Goal: Obtain resource: Download file/media

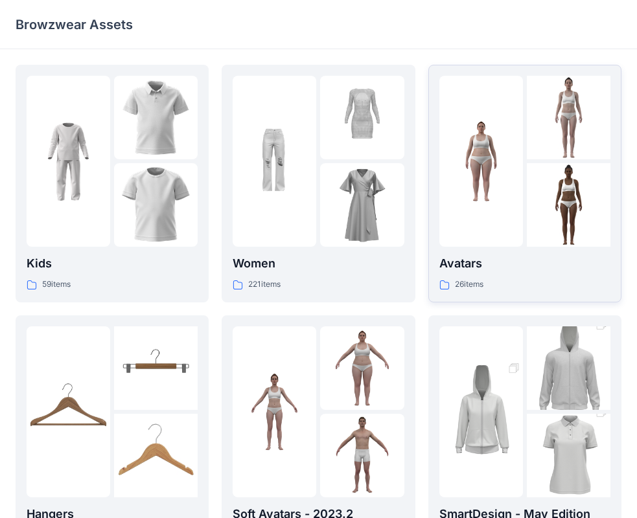
click at [535, 185] on img at bounding box center [569, 205] width 84 height 84
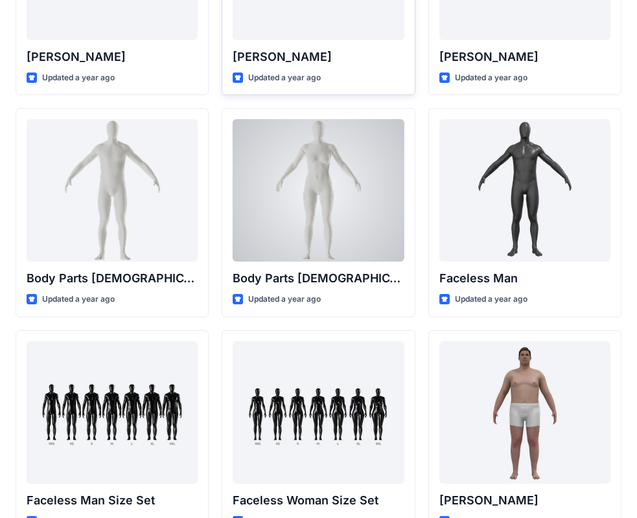
scroll to position [432, 0]
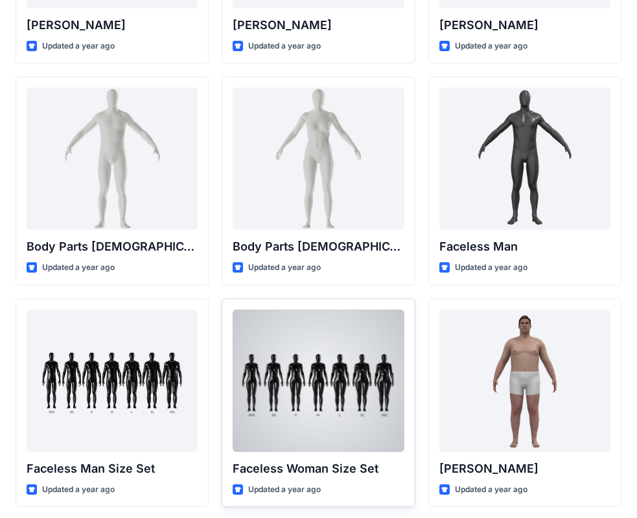
click at [316, 347] on div at bounding box center [318, 381] width 171 height 143
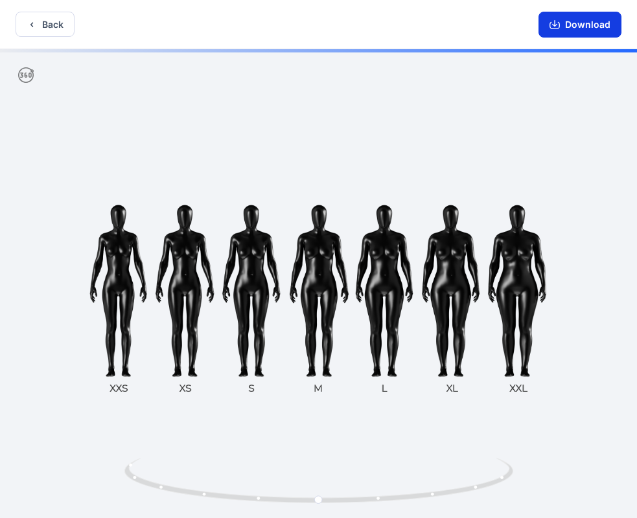
click at [573, 27] on button "Download" at bounding box center [580, 25] width 83 height 26
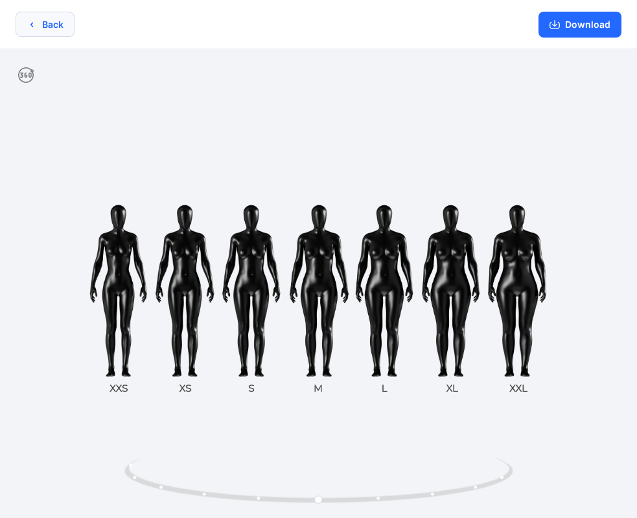
click at [52, 23] on button "Back" at bounding box center [45, 24] width 59 height 25
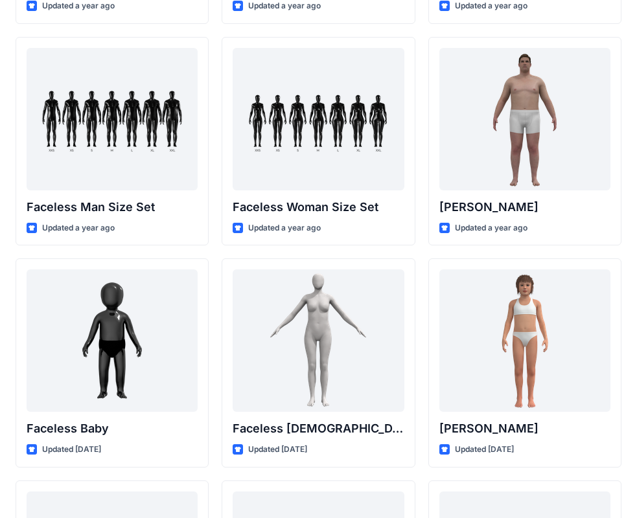
scroll to position [683, 0]
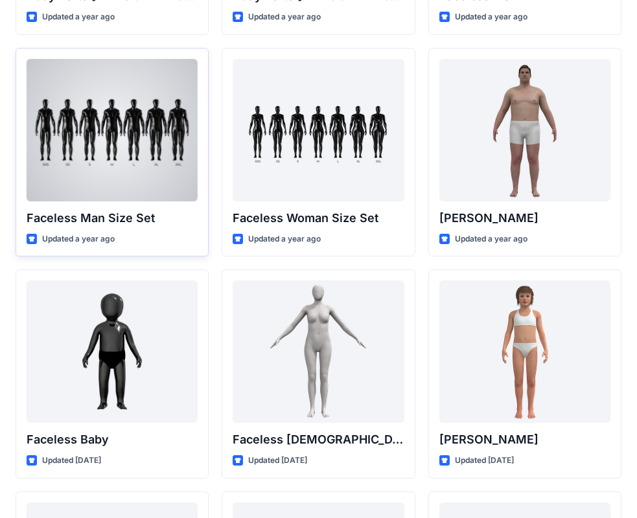
click at [143, 149] on div at bounding box center [112, 130] width 171 height 143
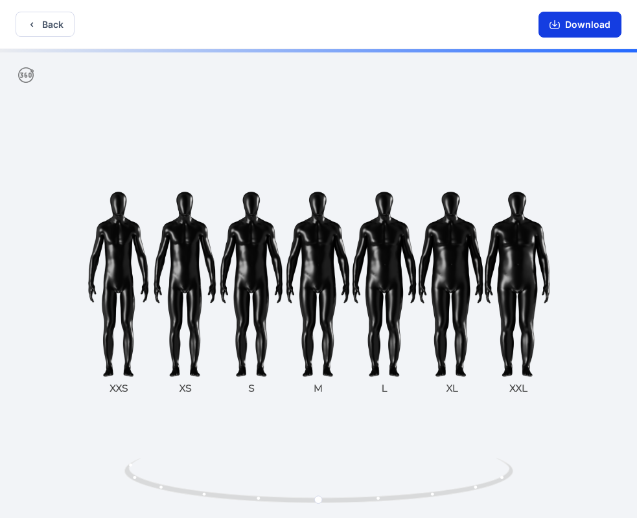
click at [581, 30] on button "Download" at bounding box center [580, 25] width 83 height 26
click at [580, 25] on button "Download" at bounding box center [580, 25] width 83 height 26
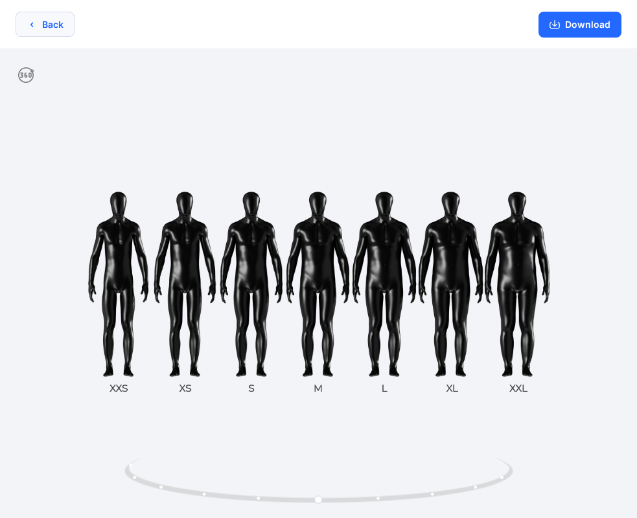
click at [58, 27] on button "Back" at bounding box center [45, 24] width 59 height 25
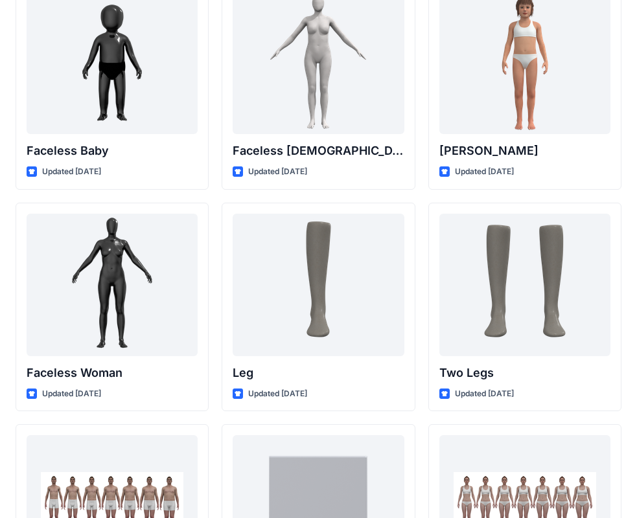
scroll to position [1296, 0]
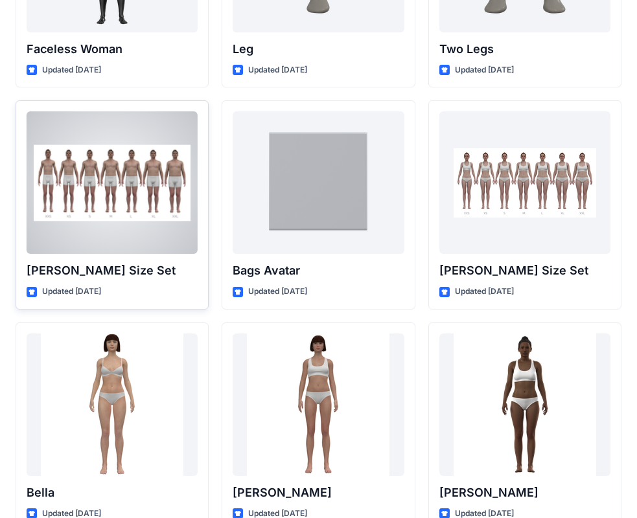
click at [116, 218] on div at bounding box center [112, 182] width 171 height 143
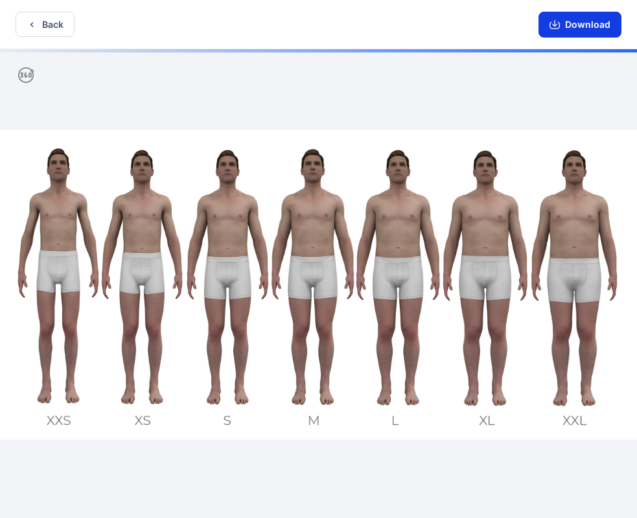
click at [571, 28] on button "Download" at bounding box center [580, 25] width 83 height 26
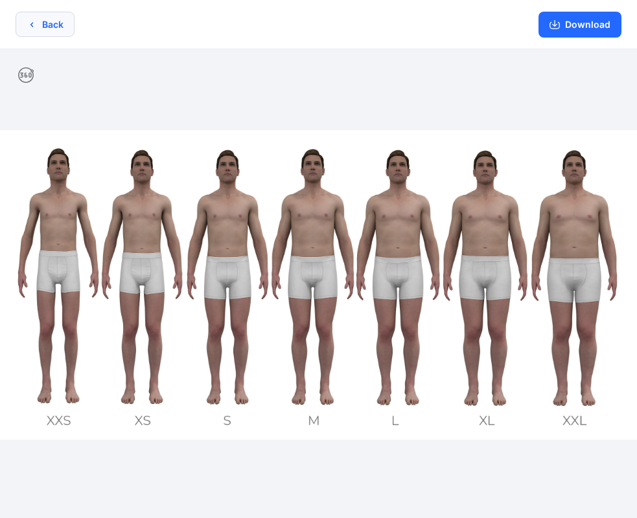
click at [35, 24] on icon "button" at bounding box center [32, 24] width 10 height 10
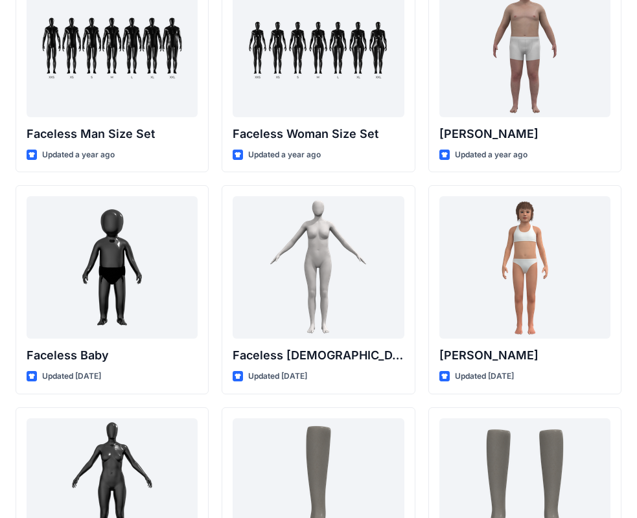
scroll to position [683, 0]
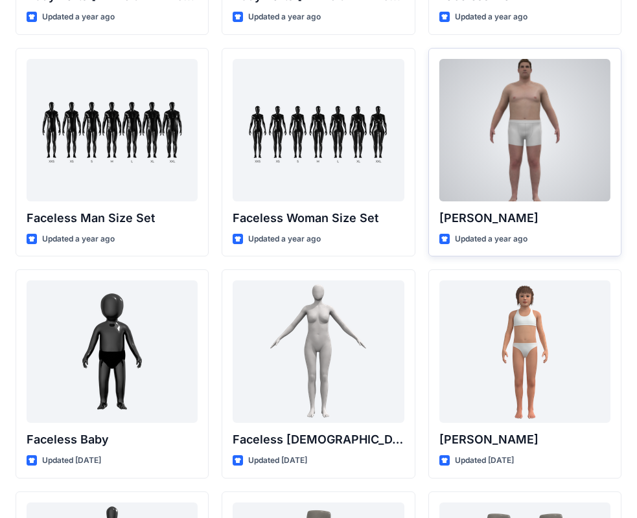
click at [577, 135] on div at bounding box center [524, 130] width 171 height 143
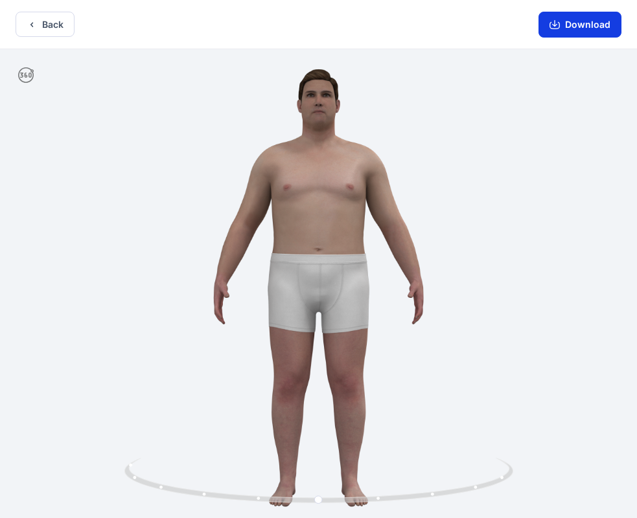
click at [561, 37] on button "Download" at bounding box center [580, 25] width 83 height 26
click at [66, 27] on button "Back" at bounding box center [45, 24] width 59 height 25
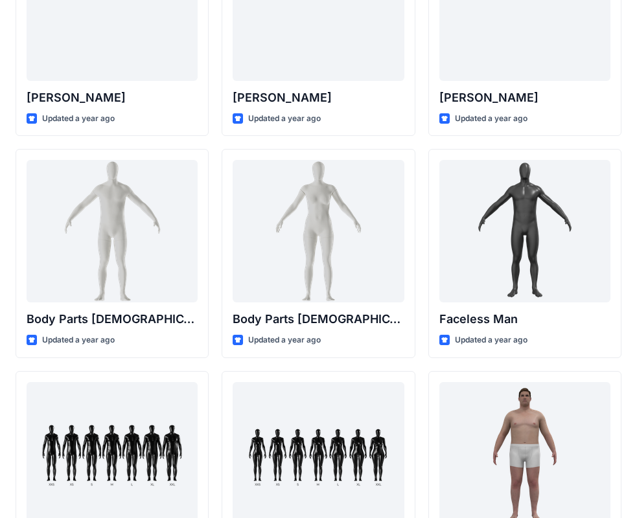
scroll to position [359, 0]
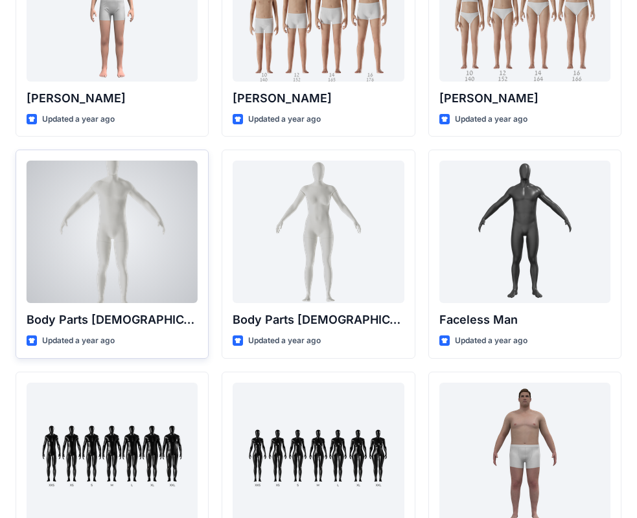
click at [148, 251] on div at bounding box center [112, 232] width 171 height 143
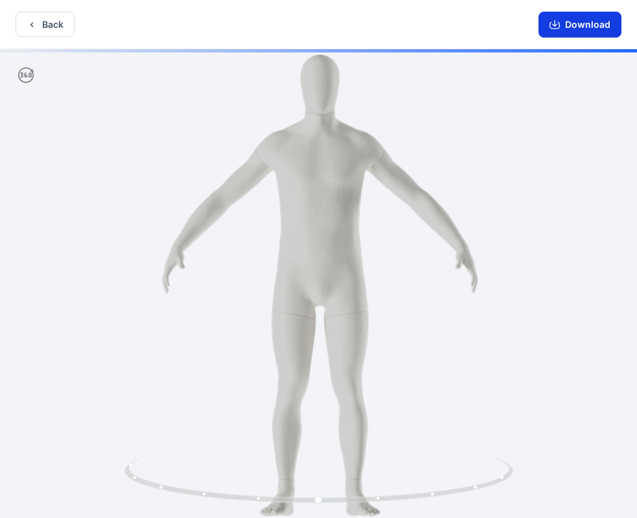
click at [572, 27] on button "Download" at bounding box center [580, 25] width 83 height 26
click at [52, 27] on button "Back" at bounding box center [45, 24] width 59 height 25
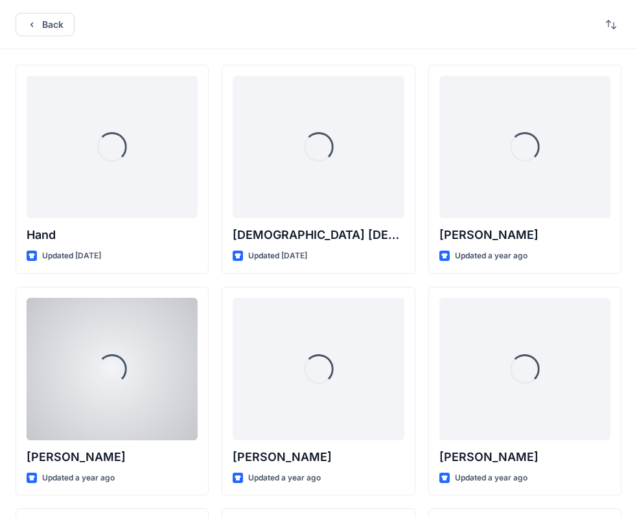
scroll to position [359, 0]
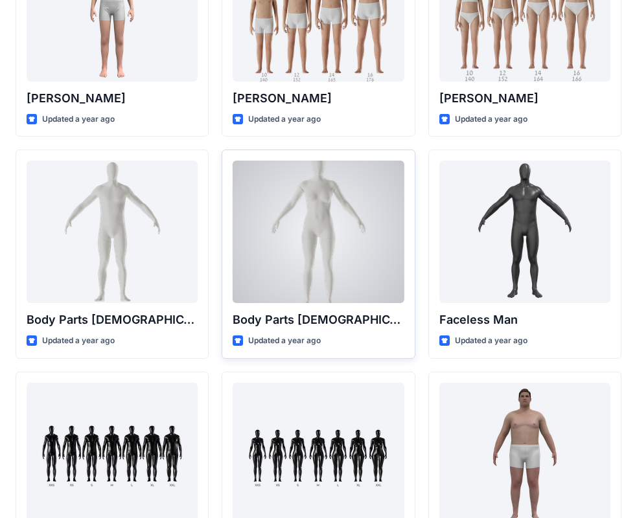
click at [290, 218] on div at bounding box center [318, 232] width 171 height 143
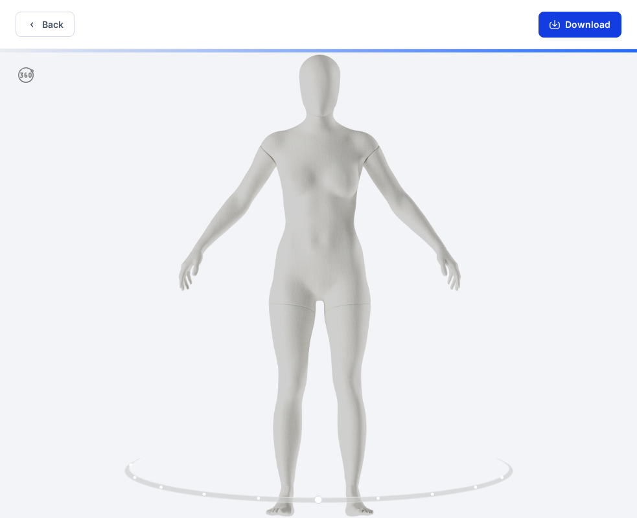
click at [591, 25] on button "Download" at bounding box center [580, 25] width 83 height 26
click at [40, 32] on button "Back" at bounding box center [45, 24] width 59 height 25
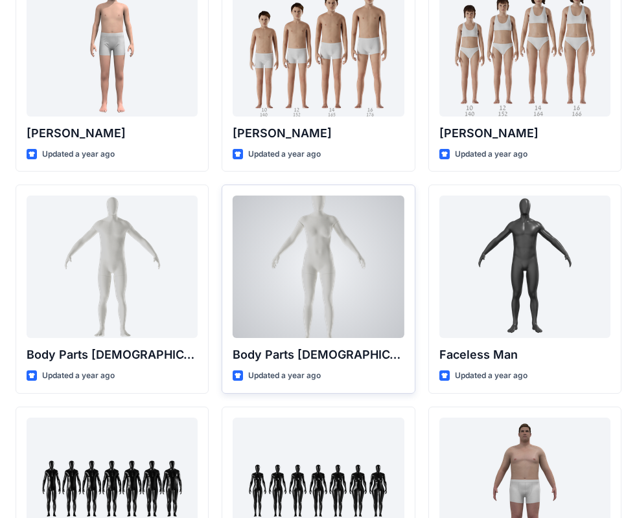
scroll to position [432, 0]
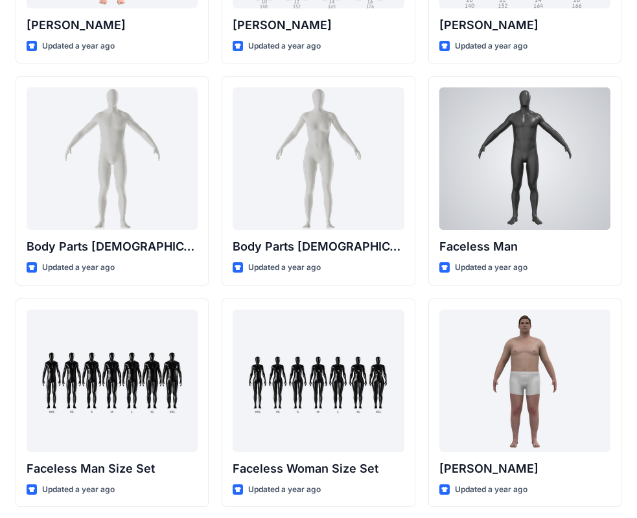
click at [494, 184] on div at bounding box center [524, 158] width 171 height 143
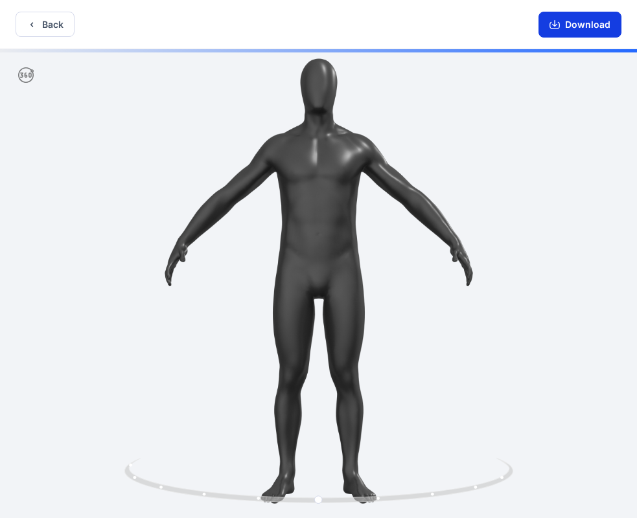
click at [565, 30] on button "Download" at bounding box center [580, 25] width 83 height 26
click at [58, 25] on button "Back" at bounding box center [45, 24] width 59 height 25
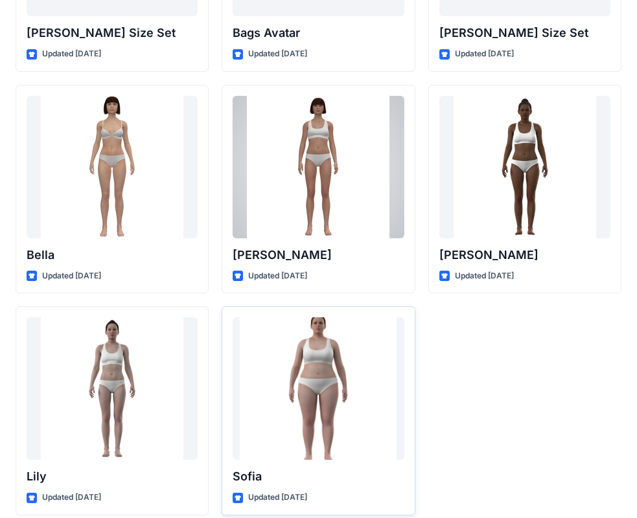
scroll to position [1547, 0]
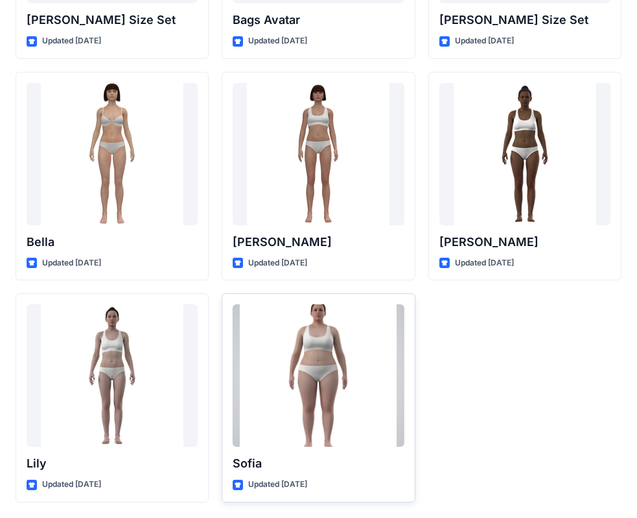
click at [310, 384] on div at bounding box center [318, 376] width 171 height 143
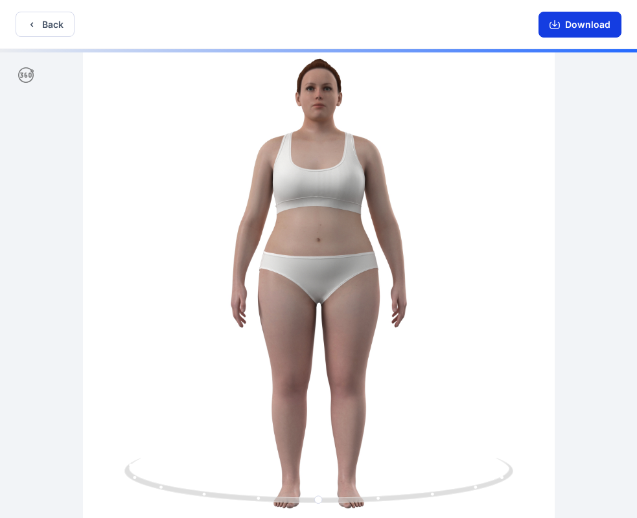
click at [573, 27] on button "Download" at bounding box center [580, 25] width 83 height 26
click at [41, 25] on button "Back" at bounding box center [45, 24] width 59 height 25
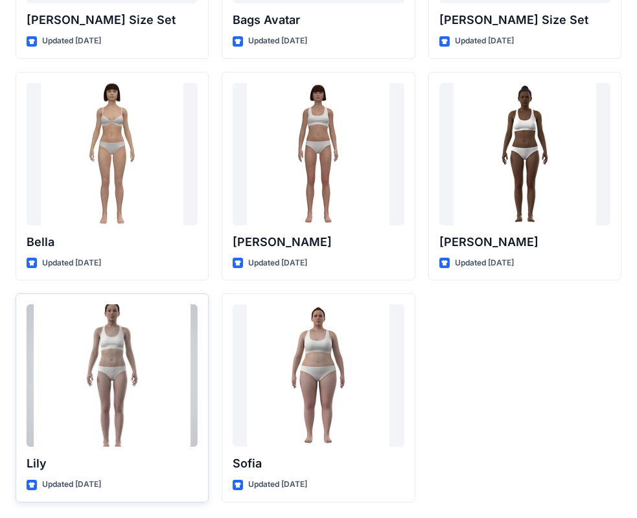
click at [161, 393] on div at bounding box center [112, 376] width 171 height 143
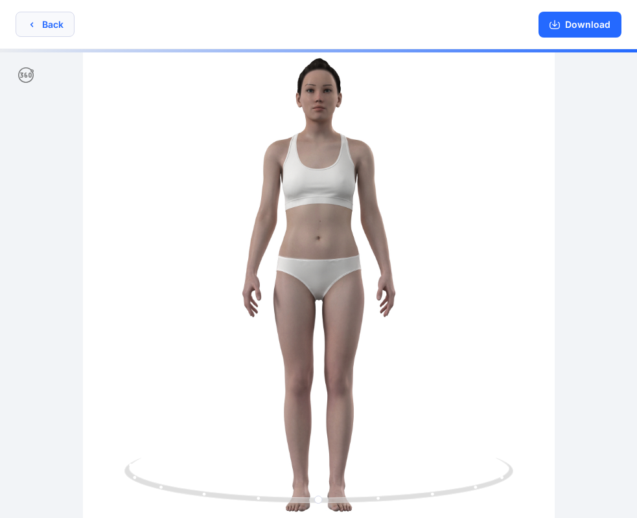
click at [45, 23] on button "Back" at bounding box center [45, 24] width 59 height 25
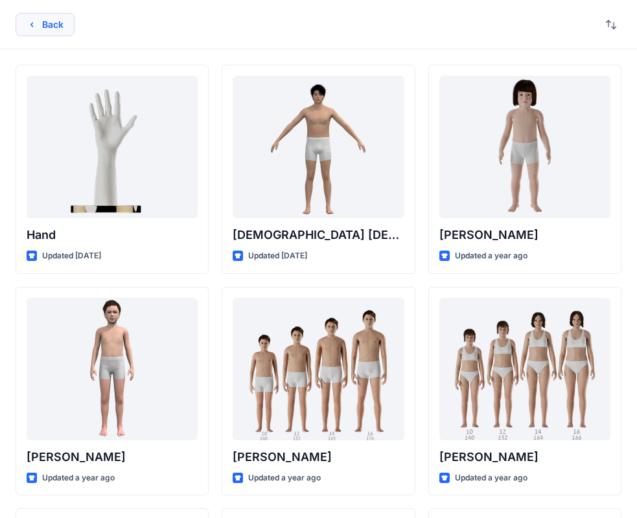
click at [47, 26] on button "Back" at bounding box center [45, 24] width 59 height 23
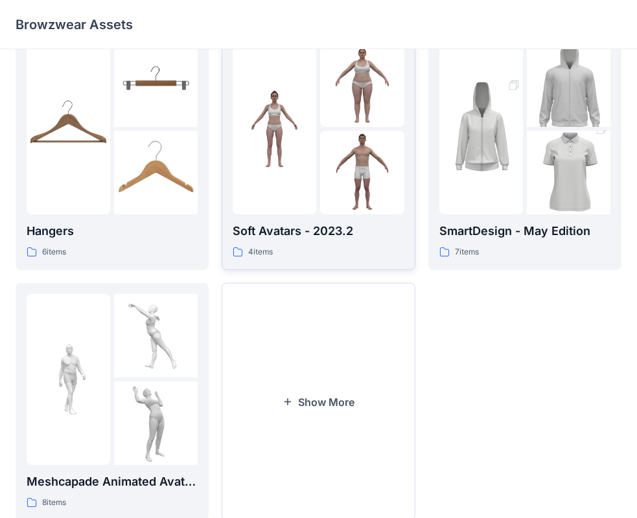
scroll to position [322, 0]
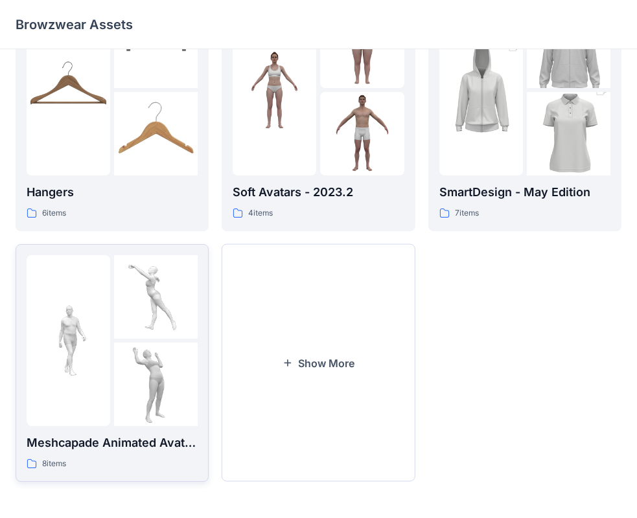
click at [169, 354] on img at bounding box center [156, 385] width 84 height 84
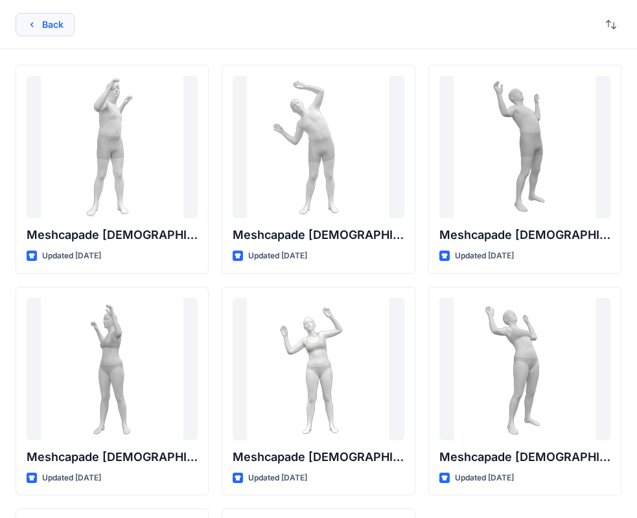
click at [49, 27] on button "Back" at bounding box center [45, 24] width 59 height 23
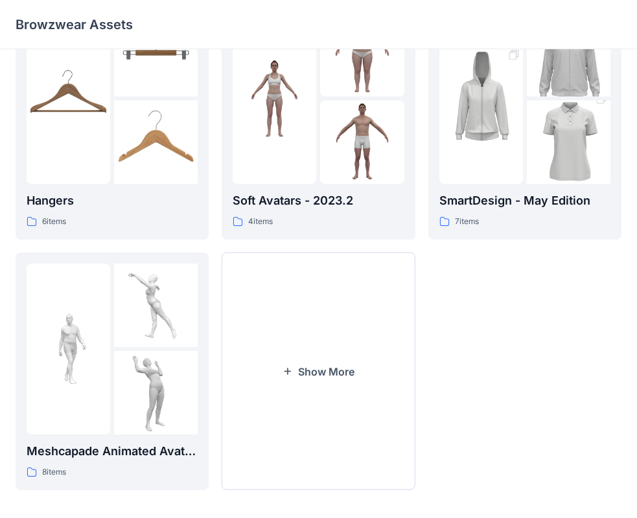
scroll to position [322, 0]
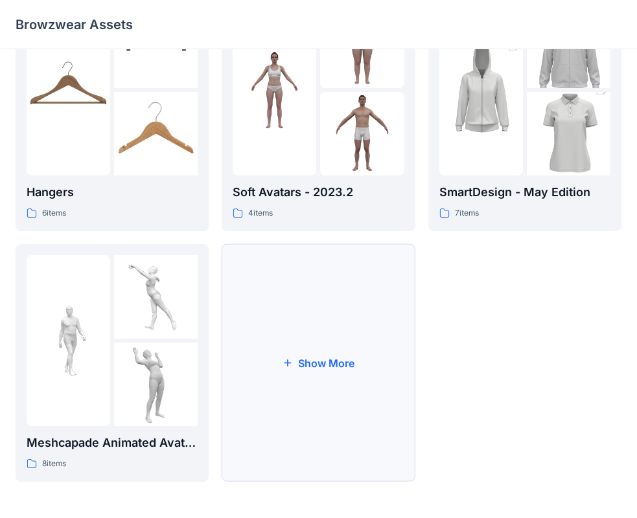
click at [323, 358] on button "Show More" at bounding box center [318, 363] width 193 height 238
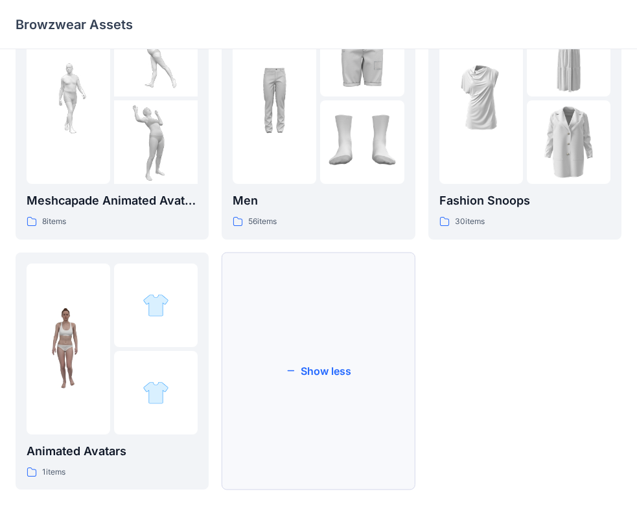
scroll to position [572, 0]
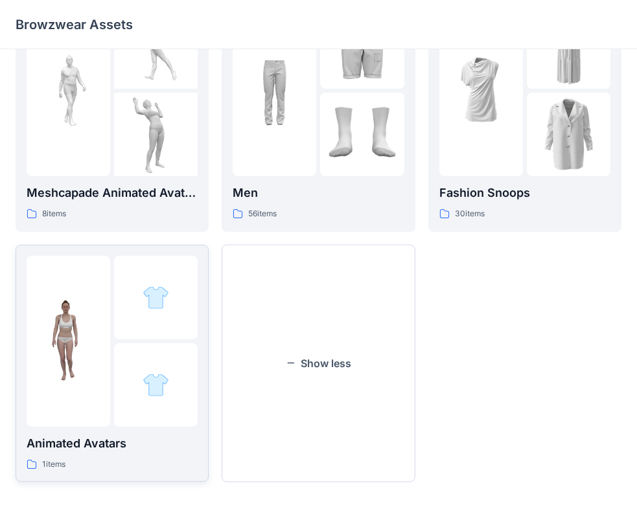
click at [104, 354] on img at bounding box center [69, 341] width 84 height 84
